Goal: Information Seeking & Learning: Find contact information

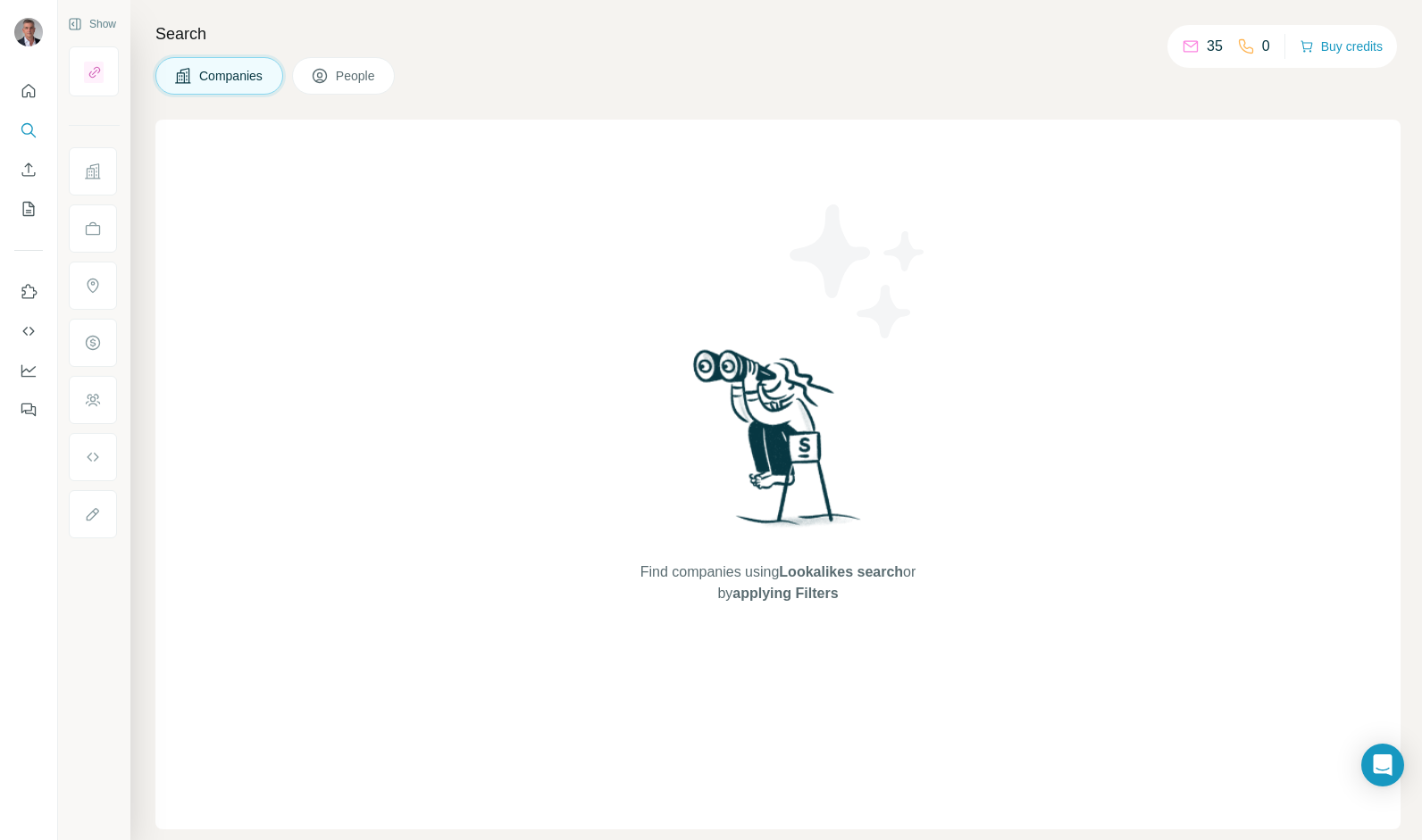
click at [333, 85] on button "People" at bounding box center [344, 76] width 104 height 37
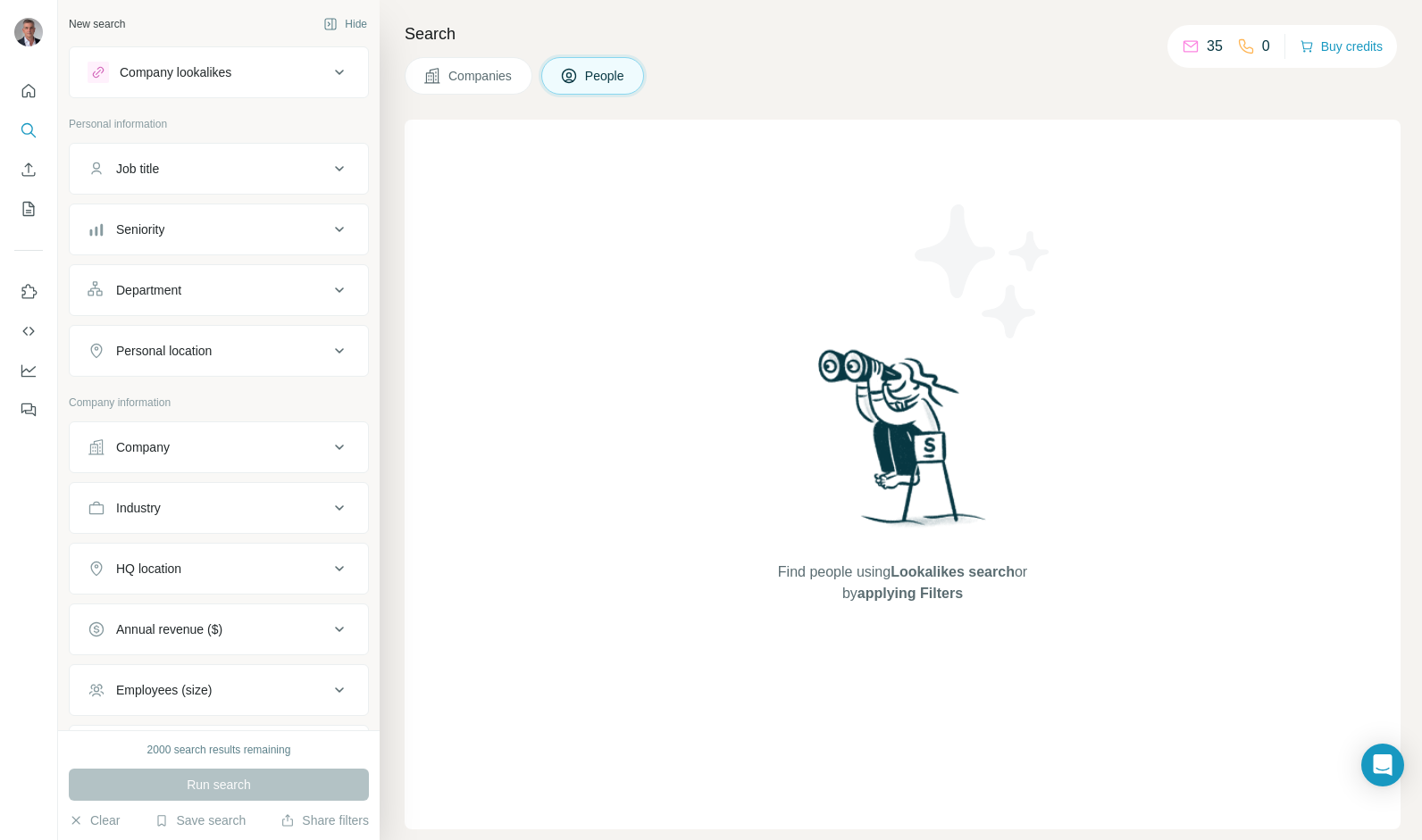
click at [329, 69] on icon at bounding box center [339, 72] width 21 height 21
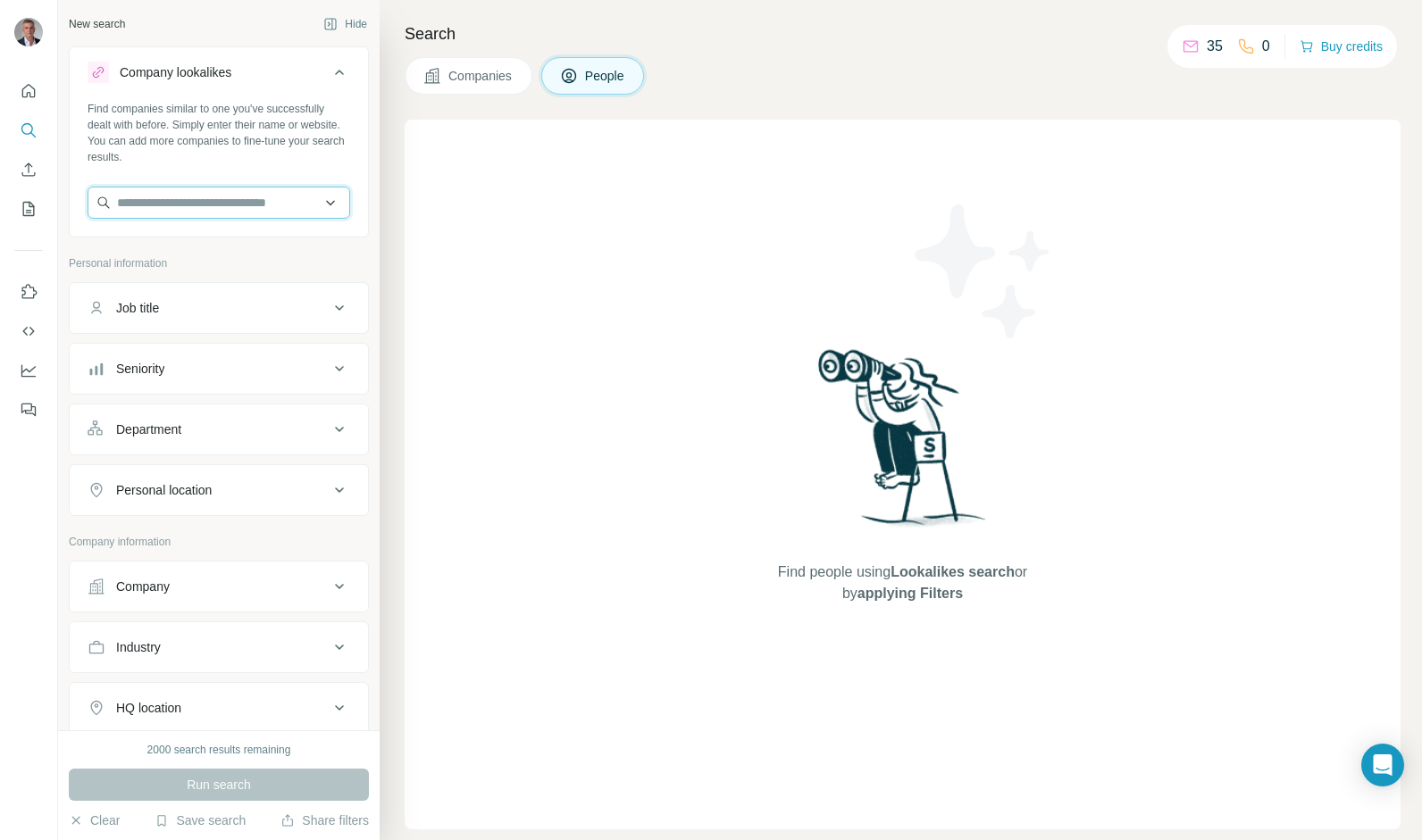
click at [135, 197] on input "text" at bounding box center [218, 203] width 262 height 32
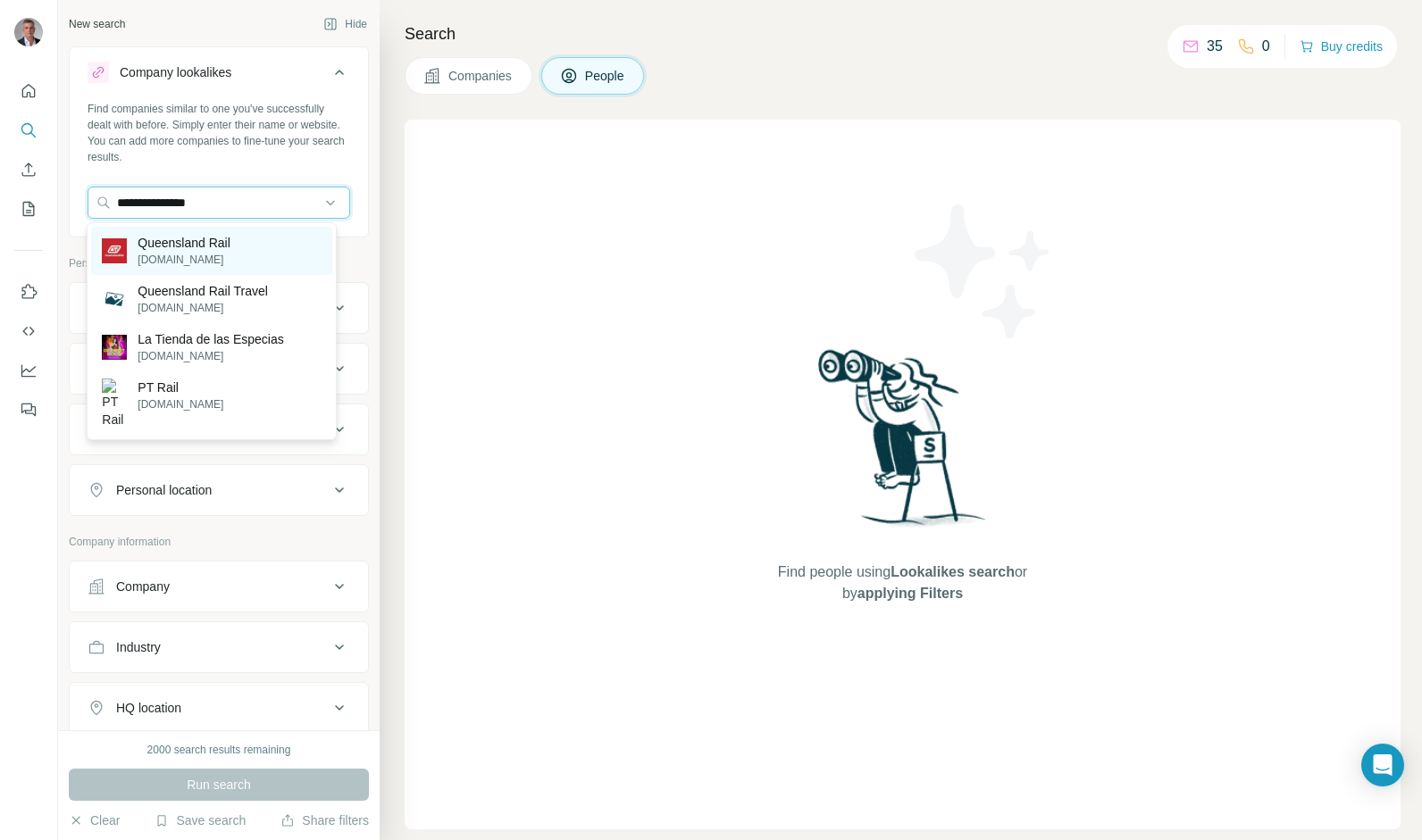
type input "**********"
click at [137, 248] on p "Queensland Rail" at bounding box center [183, 243] width 93 height 18
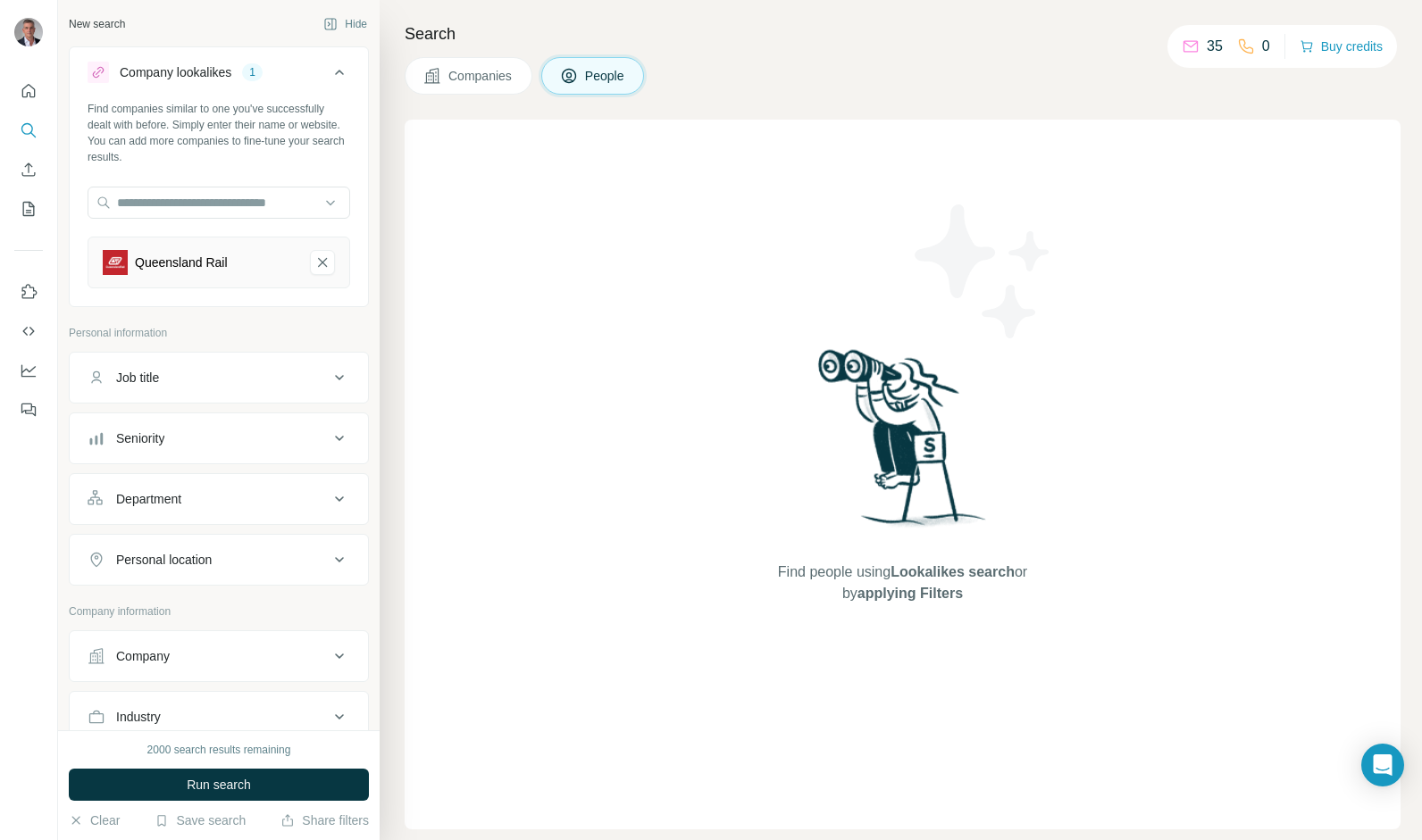
click at [288, 382] on div "Job title" at bounding box center [208, 377] width 241 height 18
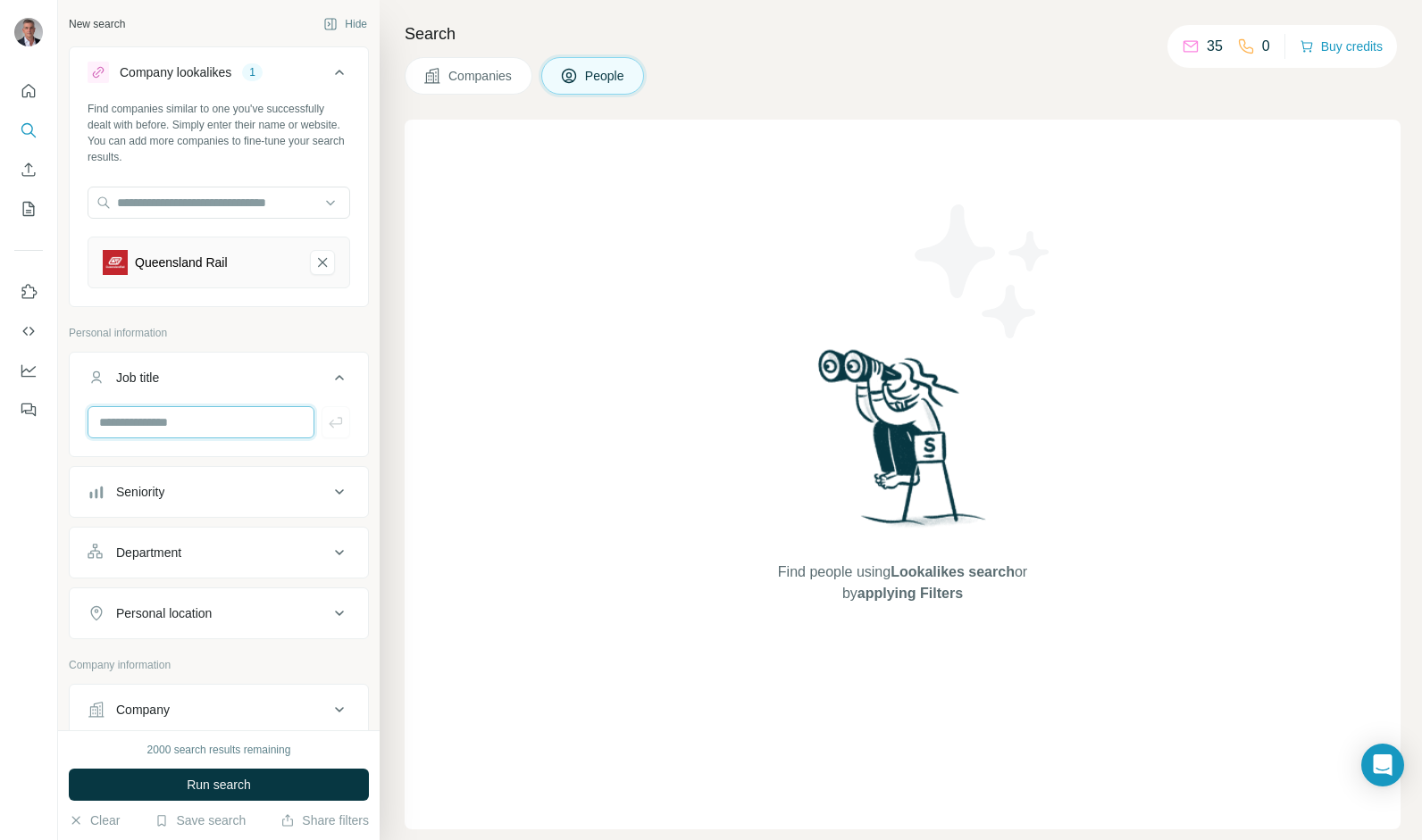
click at [129, 431] on input "text" at bounding box center [200, 422] width 227 height 32
type input "*"
type input "******"
click at [162, 483] on div "Seniority" at bounding box center [140, 492] width 48 height 18
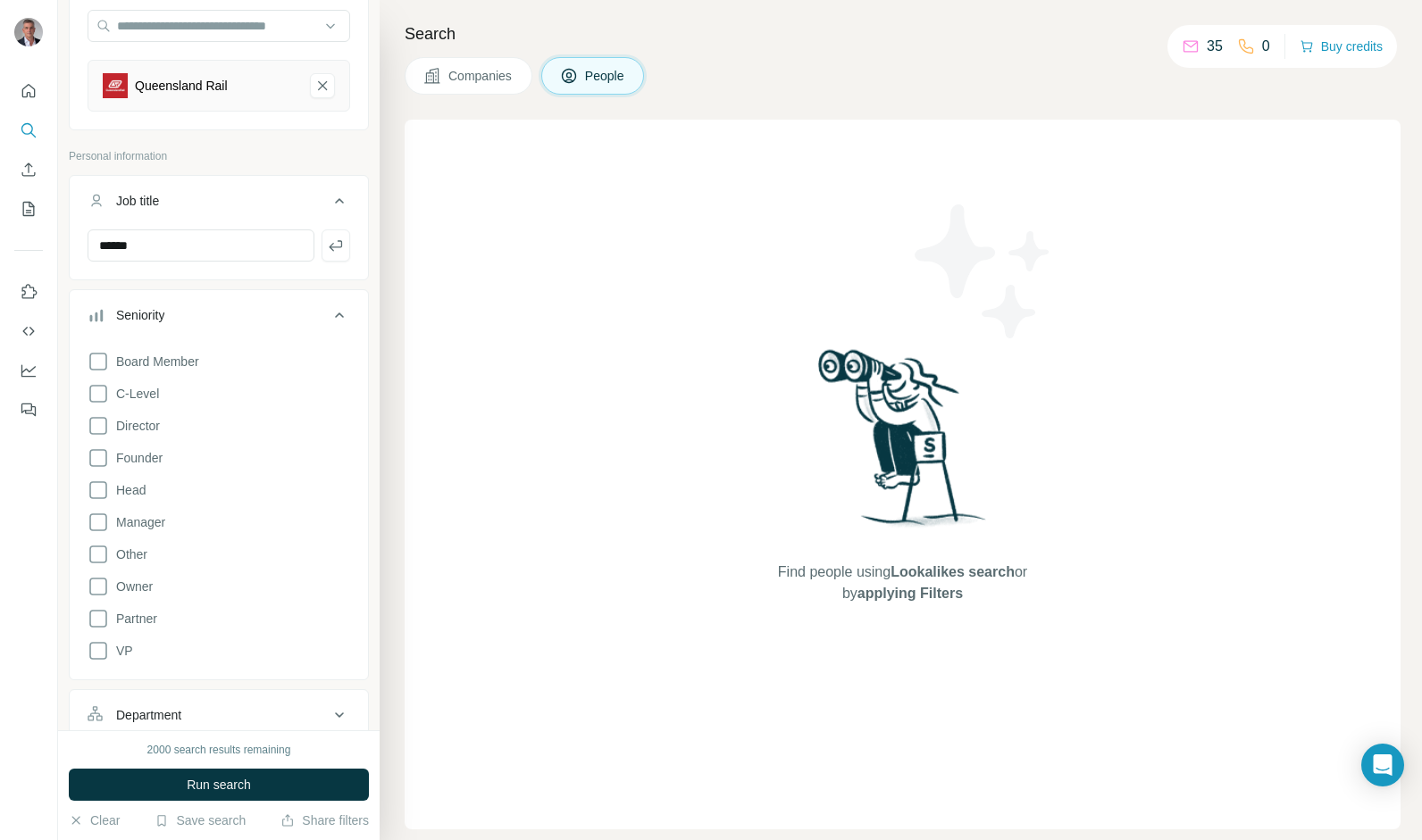
scroll to position [181, 0]
click at [100, 512] on icon at bounding box center [97, 519] width 21 height 21
click at [102, 486] on icon at bounding box center [97, 486] width 21 height 21
click at [104, 452] on icon at bounding box center [97, 454] width 21 height 21
click at [100, 454] on icon at bounding box center [97, 454] width 18 height 18
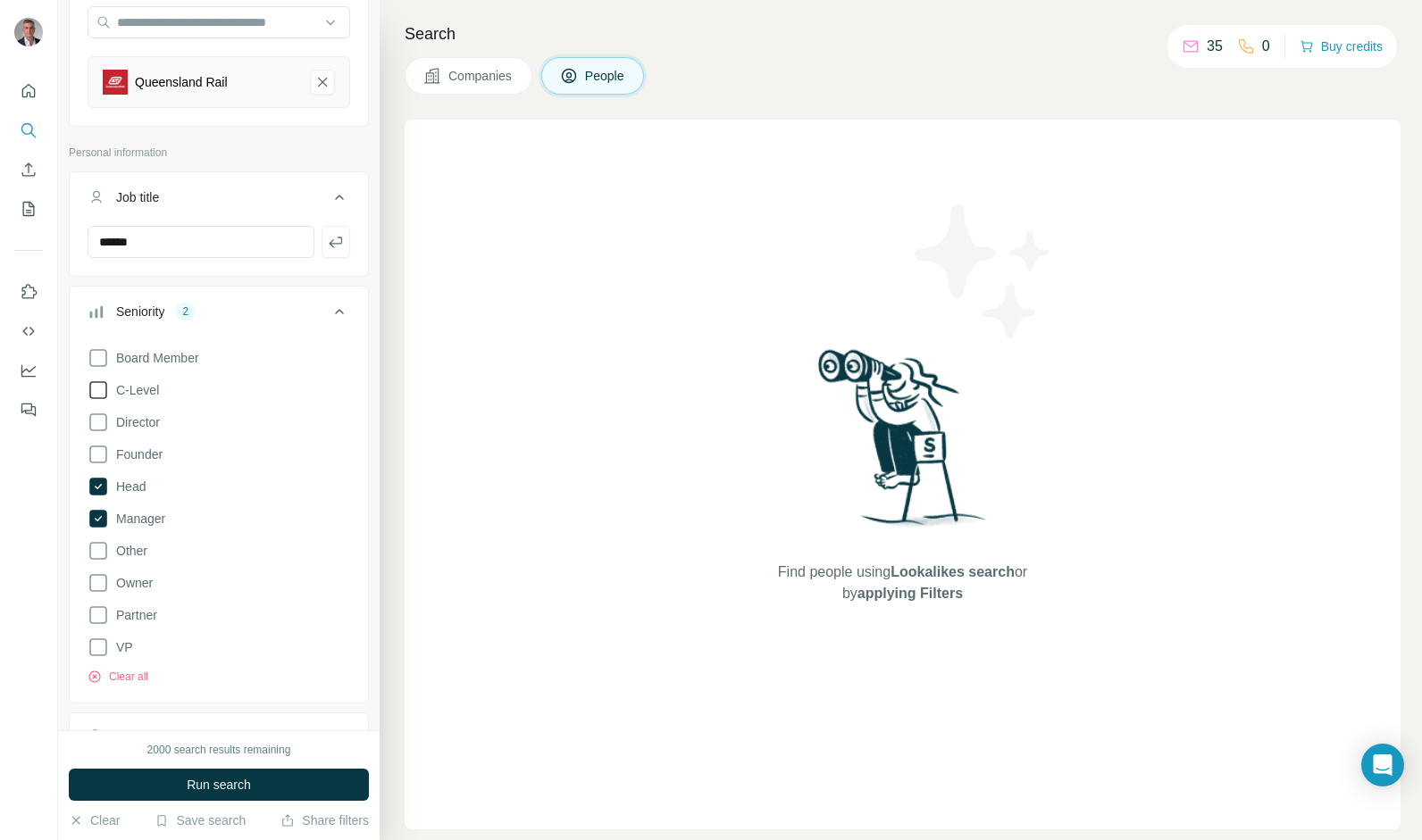
click at [106, 386] on icon at bounding box center [97, 390] width 18 height 18
click at [103, 350] on icon at bounding box center [97, 357] width 21 height 21
click at [224, 781] on span "Run search" at bounding box center [219, 784] width 64 height 18
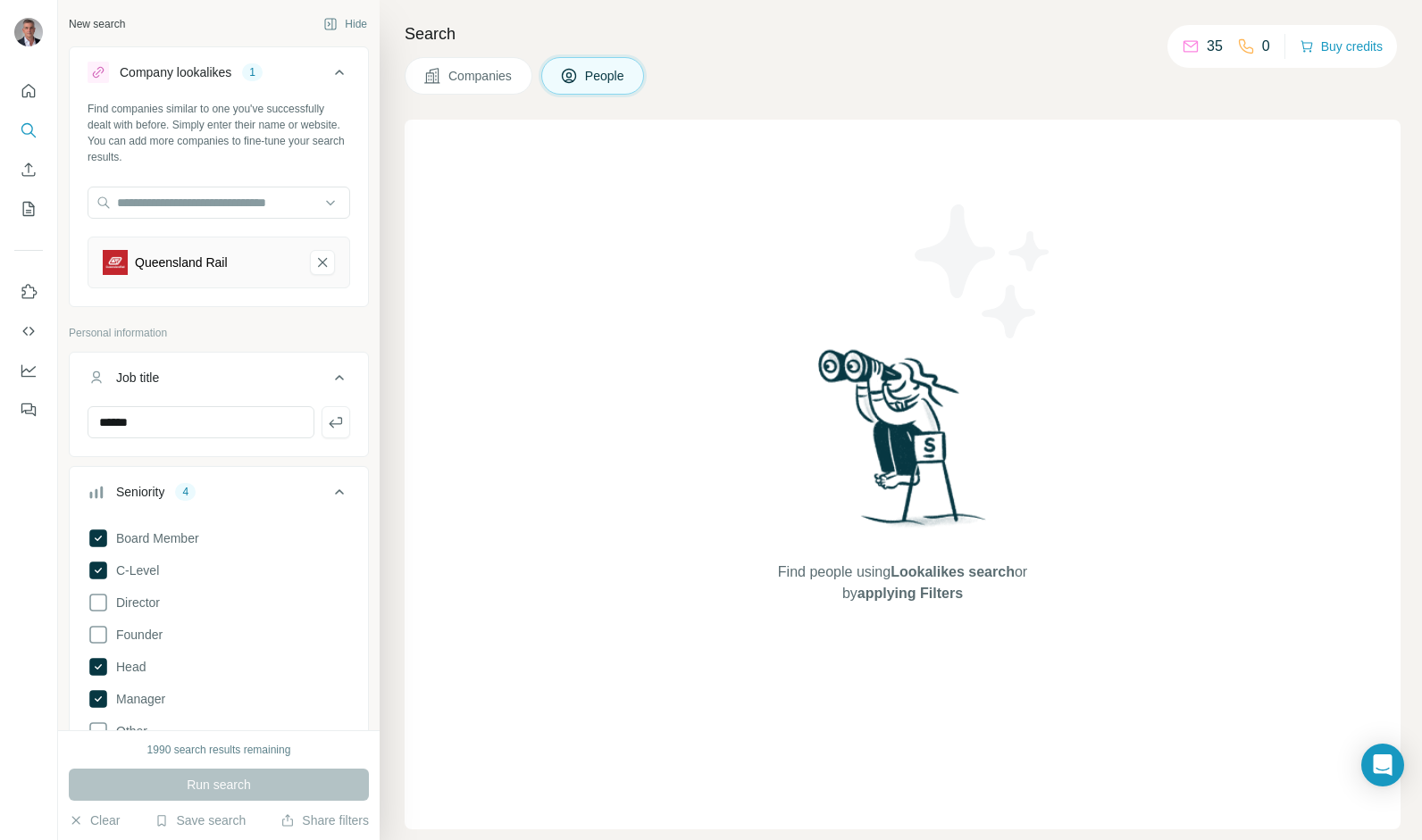
click at [455, 71] on span "Companies" at bounding box center [481, 75] width 65 height 18
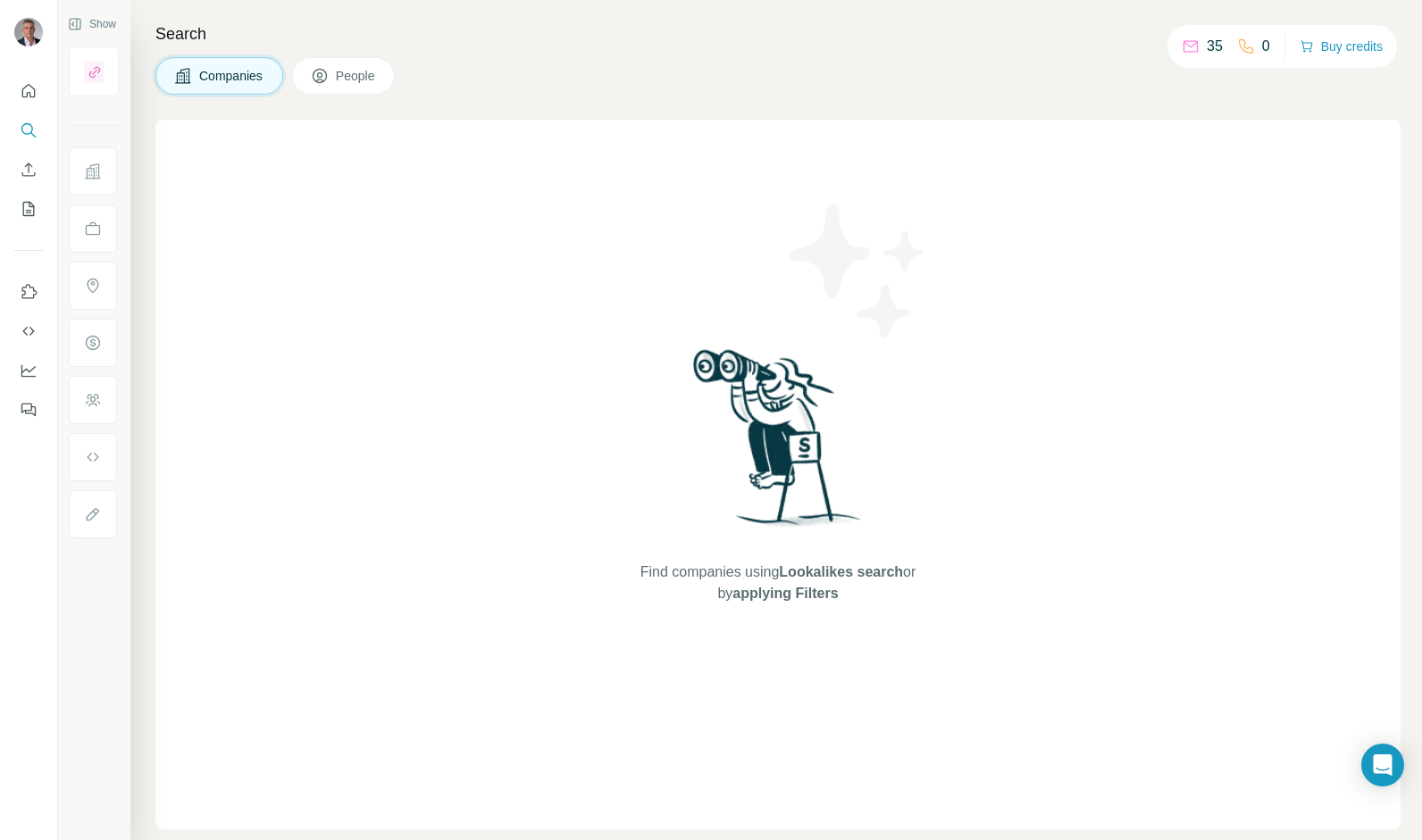
click at [350, 70] on span "People" at bounding box center [357, 75] width 41 height 18
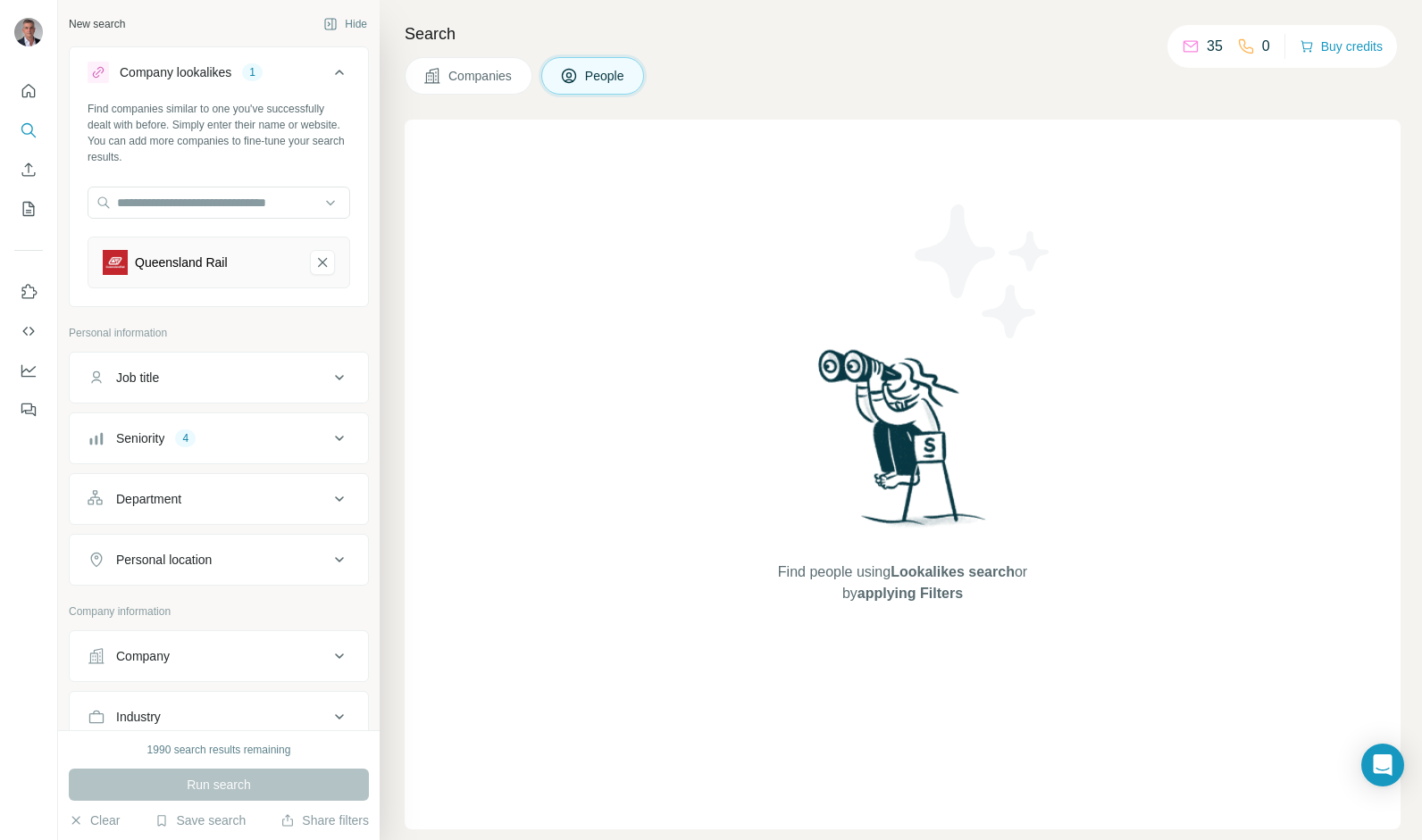
click at [256, 70] on div "1" at bounding box center [252, 71] width 20 height 16
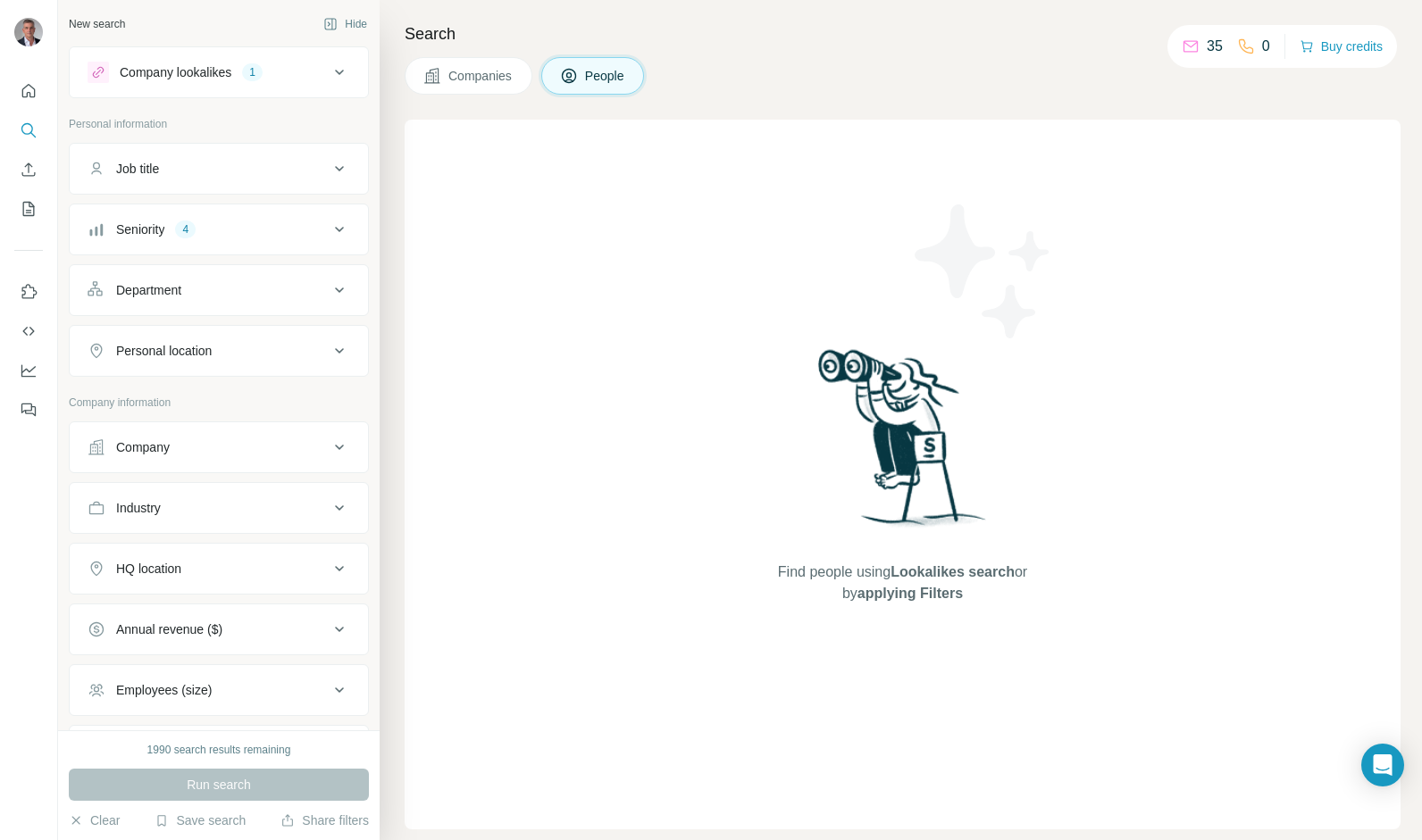
click at [256, 70] on div "1" at bounding box center [252, 71] width 20 height 16
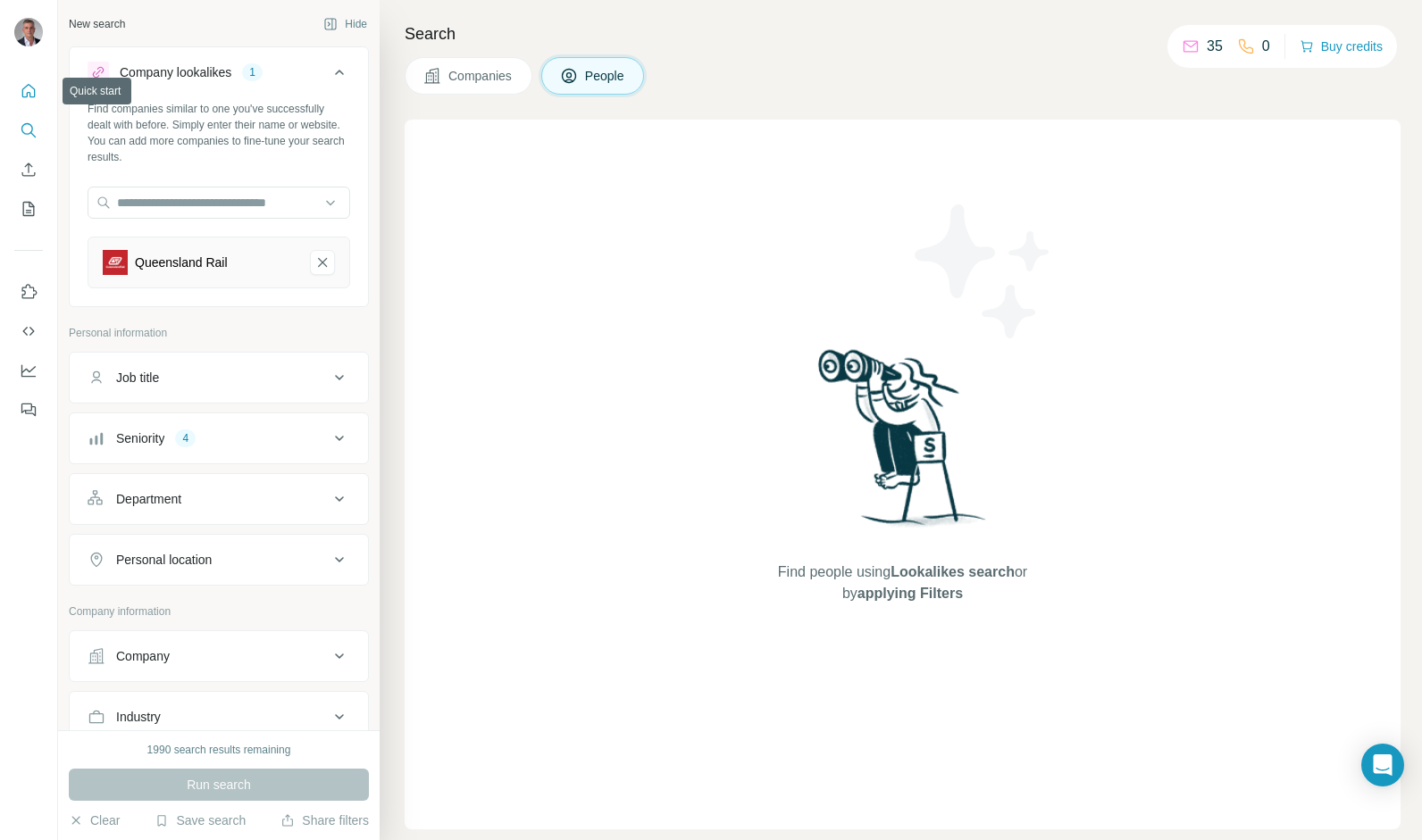
click at [27, 88] on icon "Quick start" at bounding box center [28, 91] width 18 height 18
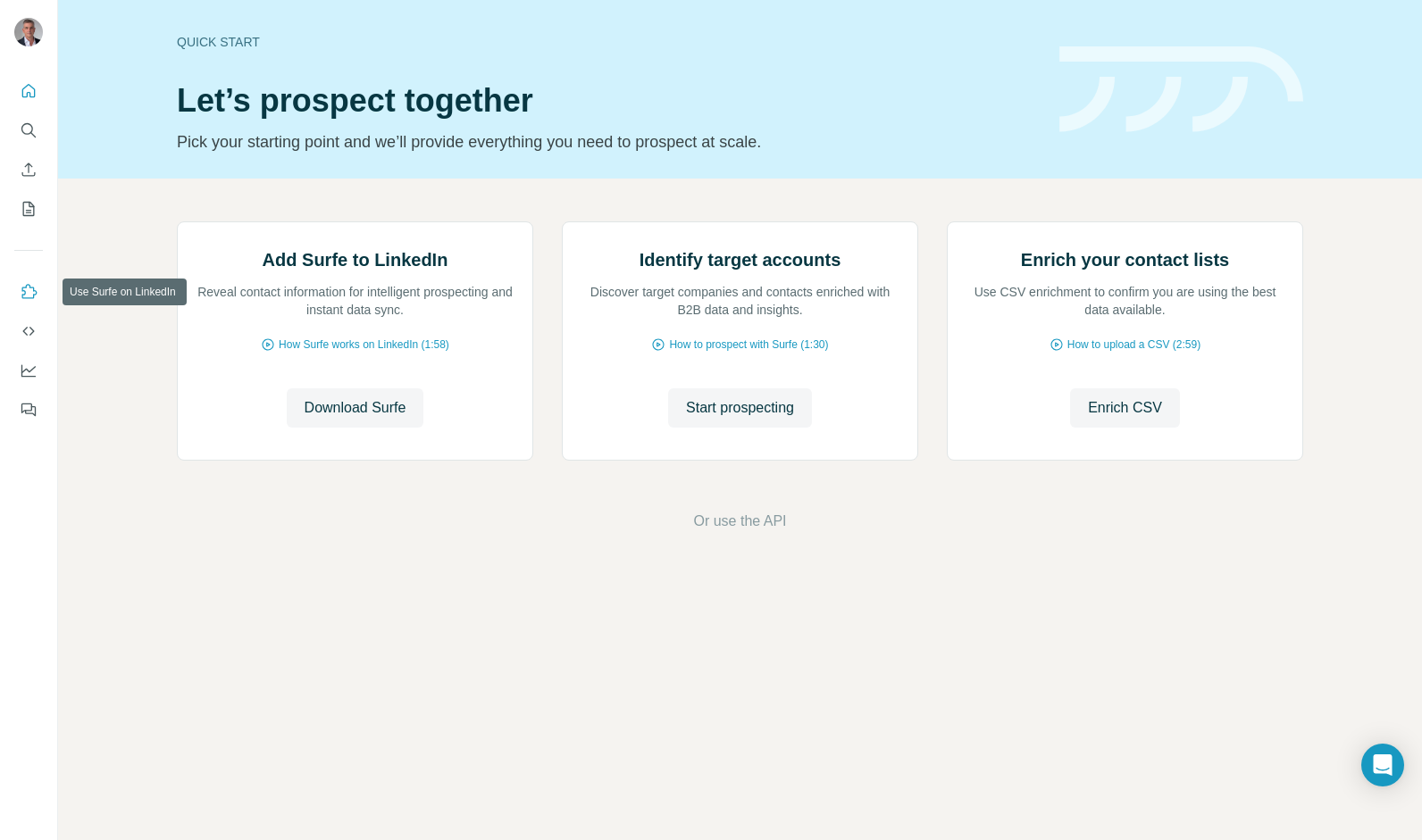
click at [31, 291] on icon "Use Surfe on LinkedIn" at bounding box center [28, 292] width 18 height 18
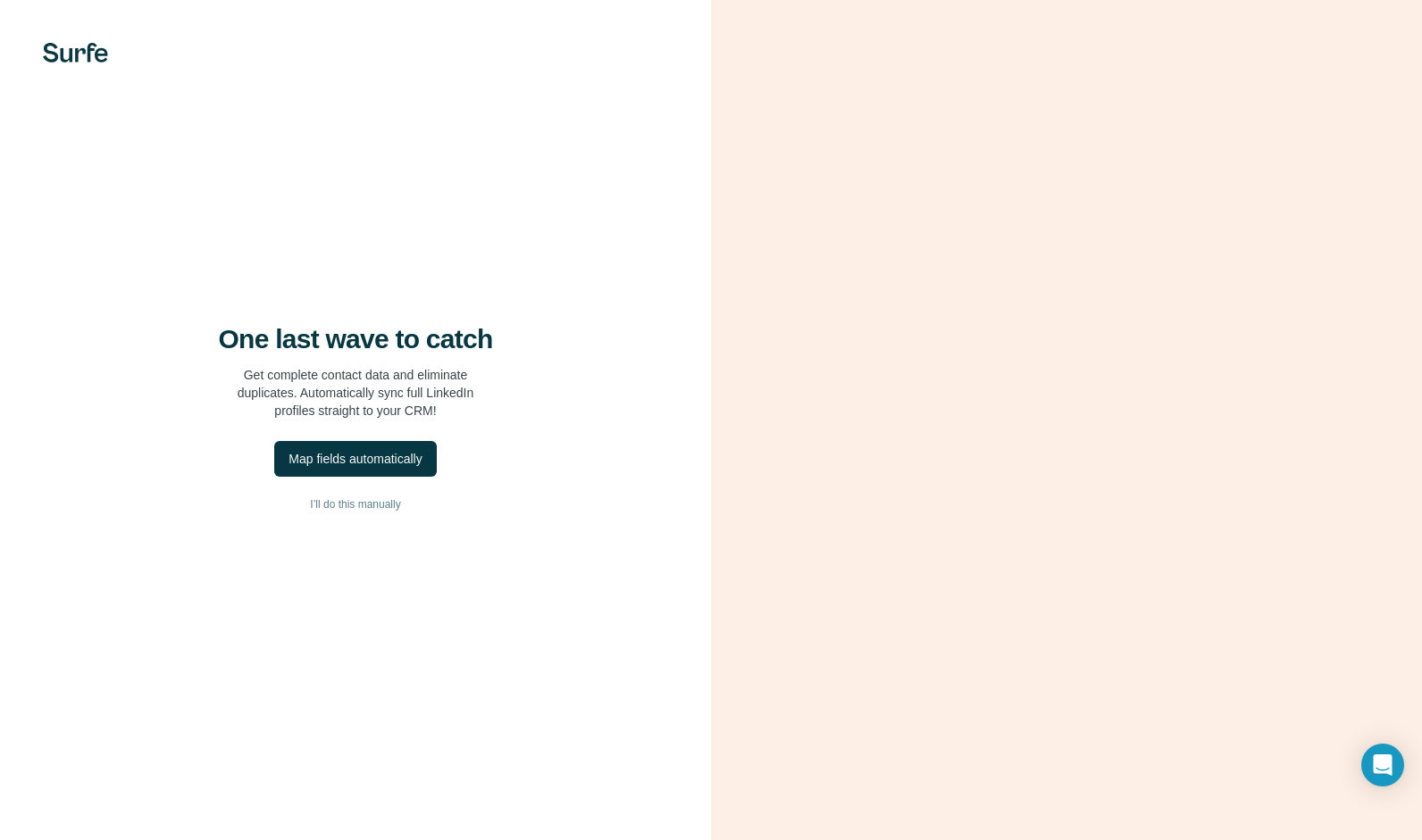
click at [545, 140] on div "One last wave to catch Get complete contact data and eliminate duplicates. Auto…" at bounding box center [355, 420] width 711 height 840
